Goal: Information Seeking & Learning: Learn about a topic

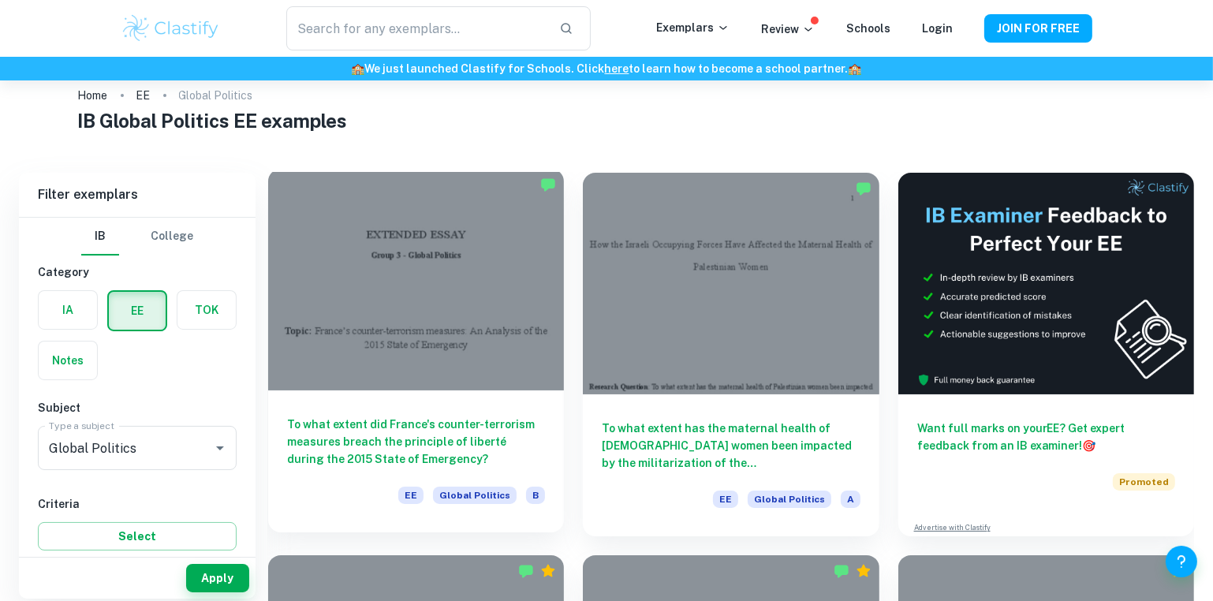
scroll to position [33, 0]
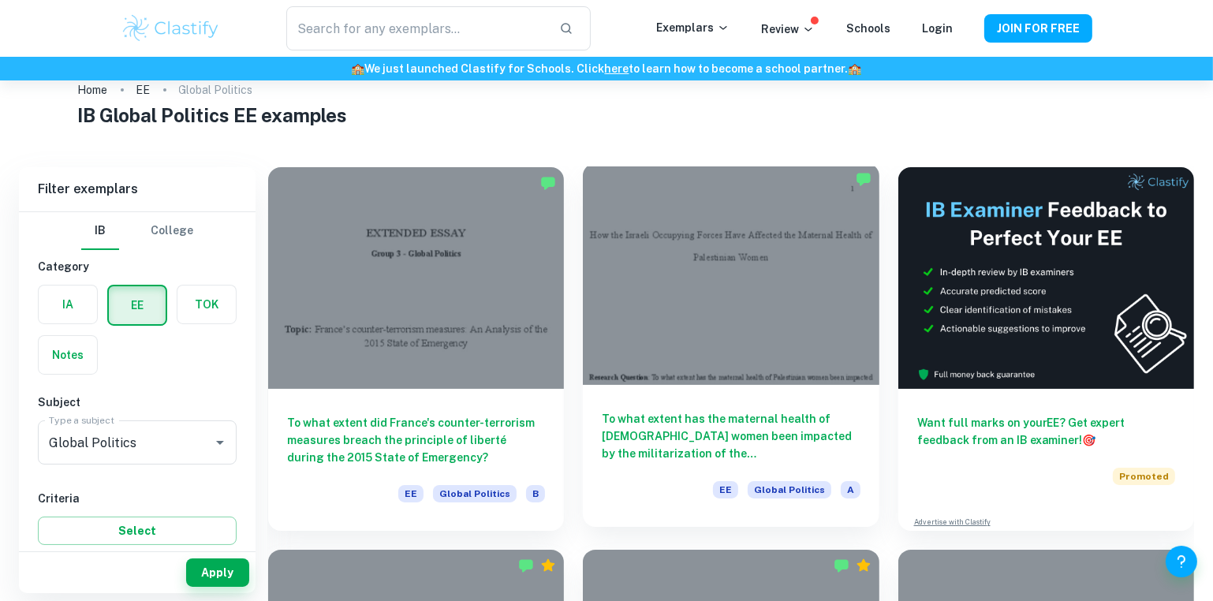
click at [627, 418] on h6 "To what extent has the maternal health of [DEMOGRAPHIC_DATA] women been impacte…" at bounding box center [731, 436] width 258 height 52
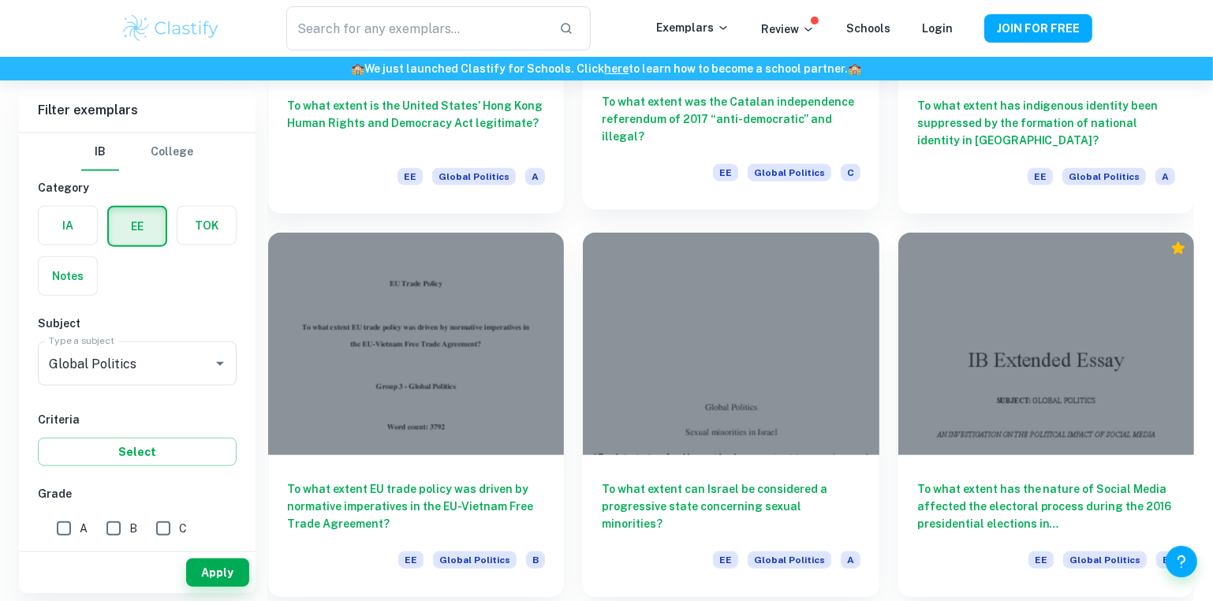
scroll to position [1884, 0]
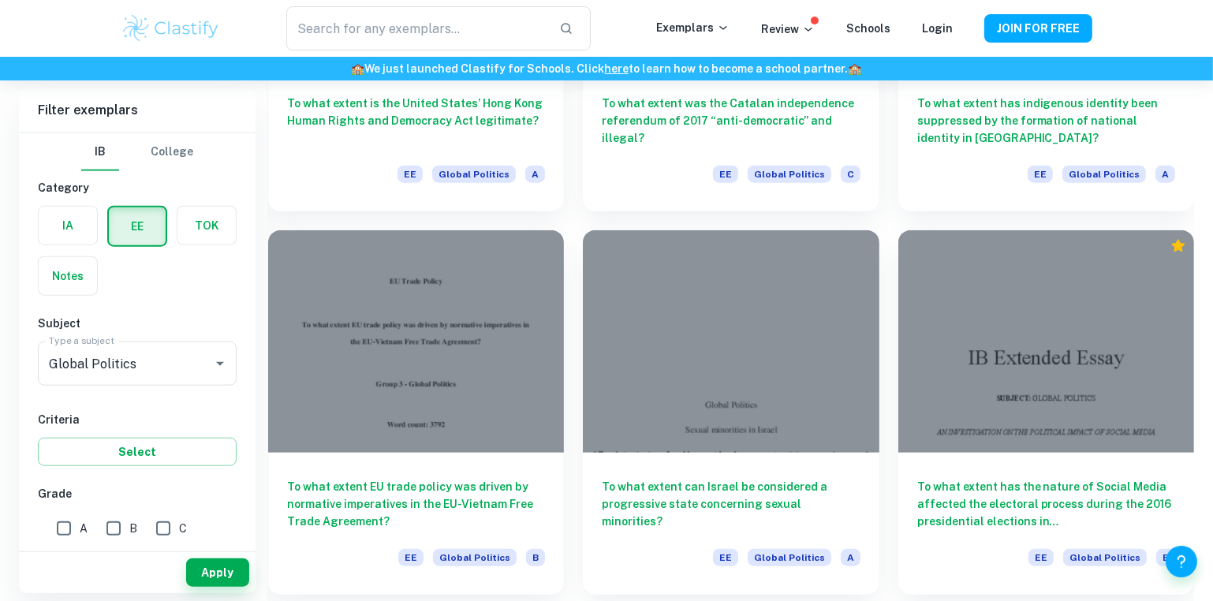
click at [76, 521] on input "A" at bounding box center [64, 528] width 32 height 32
checkbox input "true"
click at [183, 554] on div "Apply" at bounding box center [137, 572] width 237 height 41
click at [199, 568] on button "Apply" at bounding box center [217, 572] width 63 height 28
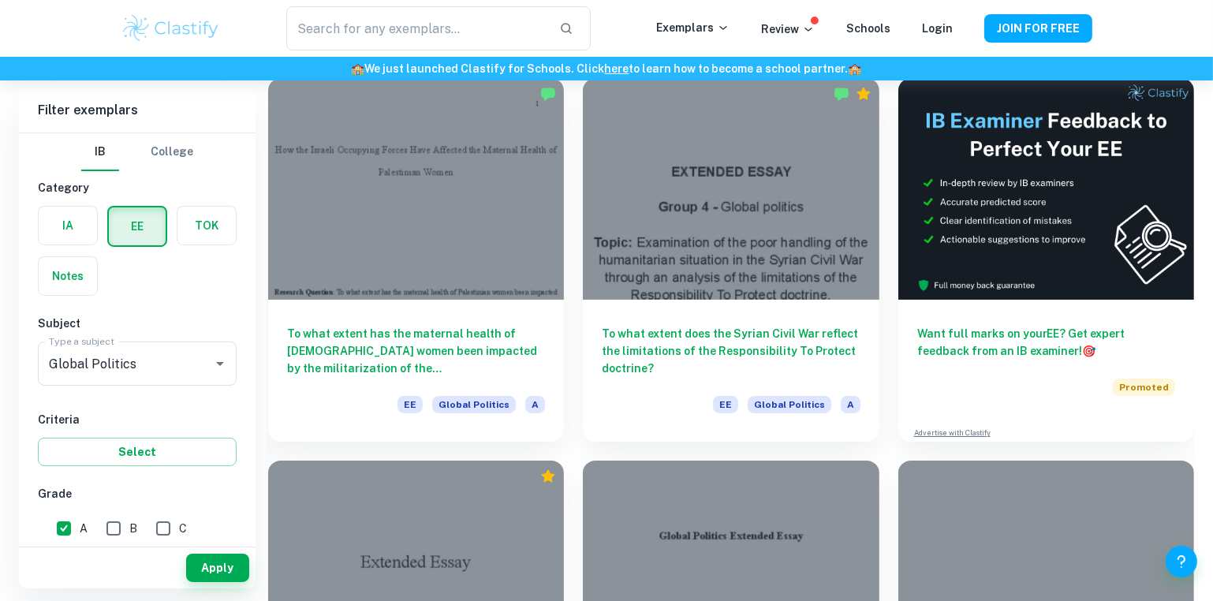
scroll to position [50, 0]
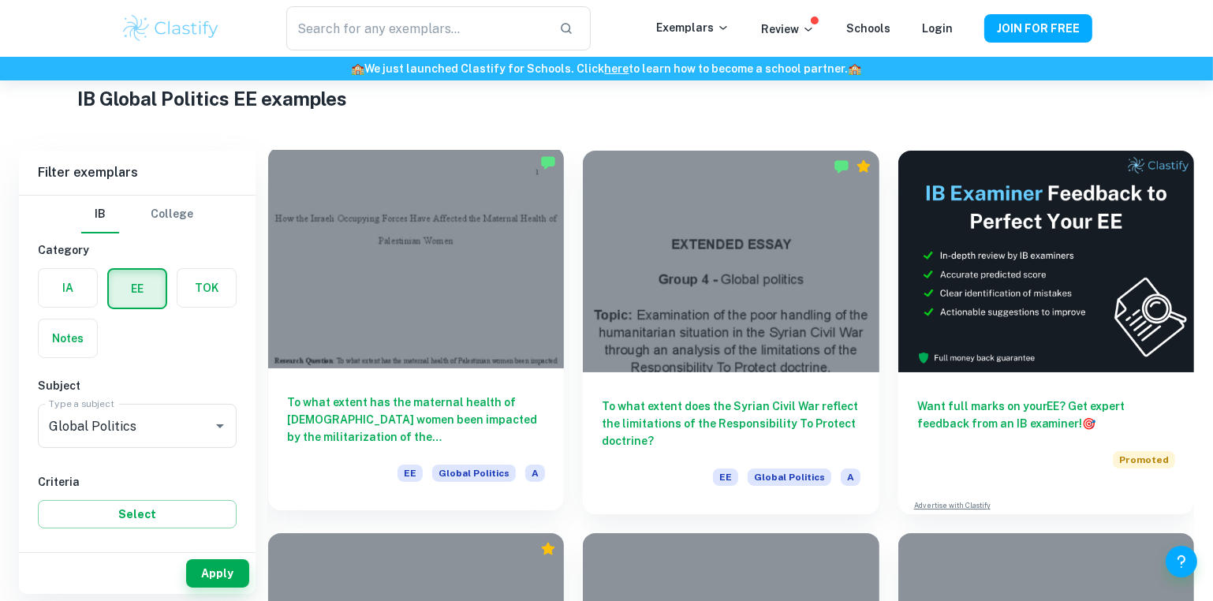
click at [389, 416] on h6 "To what extent has the maternal health of [DEMOGRAPHIC_DATA] women been impacte…" at bounding box center [416, 419] width 258 height 52
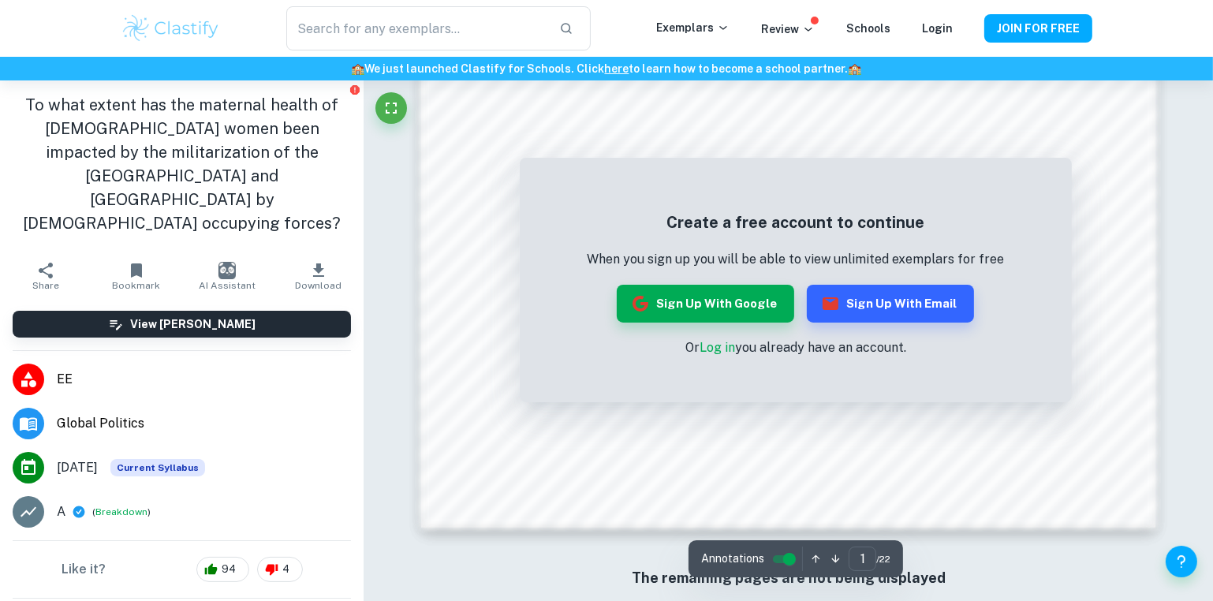
scroll to position [1512, 0]
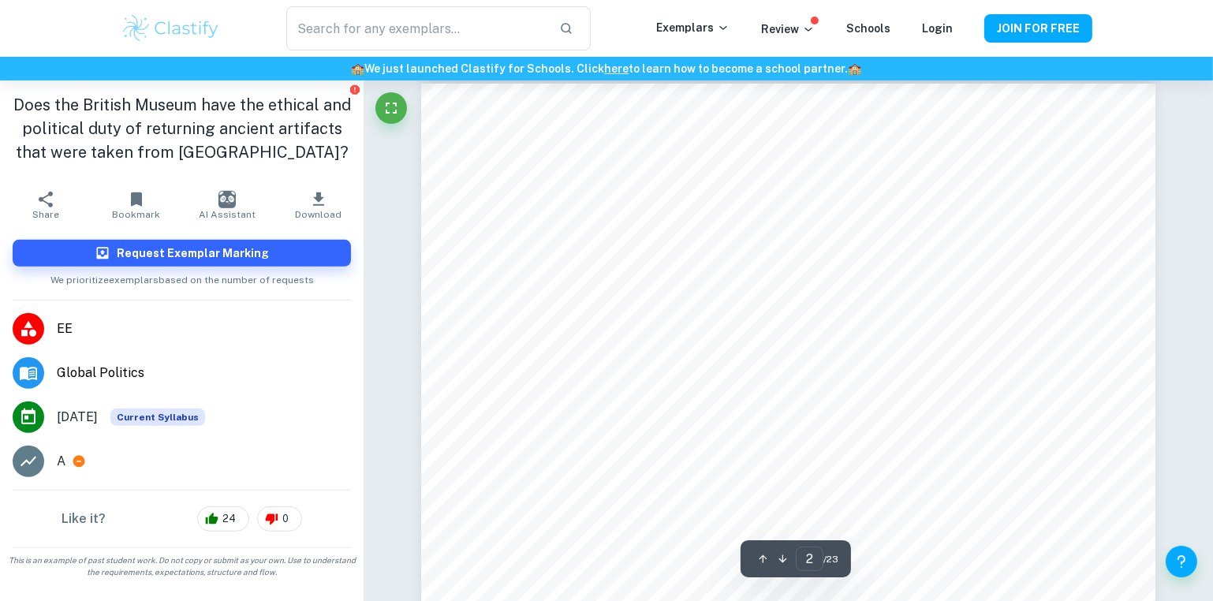
scroll to position [1093, 0]
type input "4"
